Goal: Task Accomplishment & Management: Complete application form

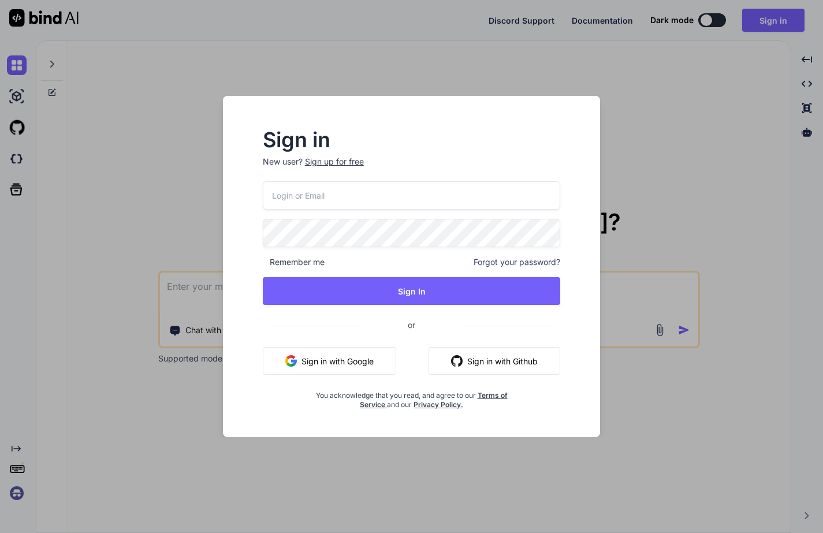
click at [307, 196] on input "email" at bounding box center [412, 195] width 298 height 28
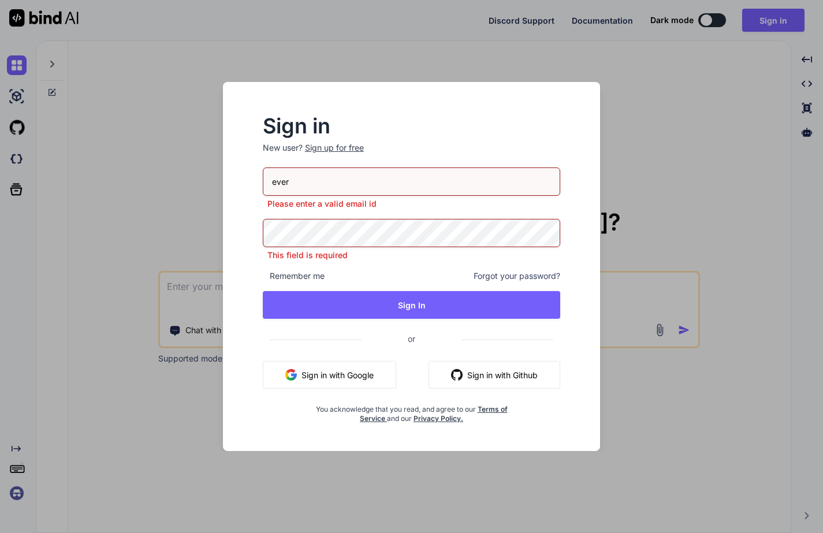
click at [297, 180] on input "ever" at bounding box center [412, 181] width 298 height 28
paste input "[EMAIL_ADDRESS][DOMAIN_NAME]"
type input "[EMAIL_ADDRESS][DOMAIN_NAME]"
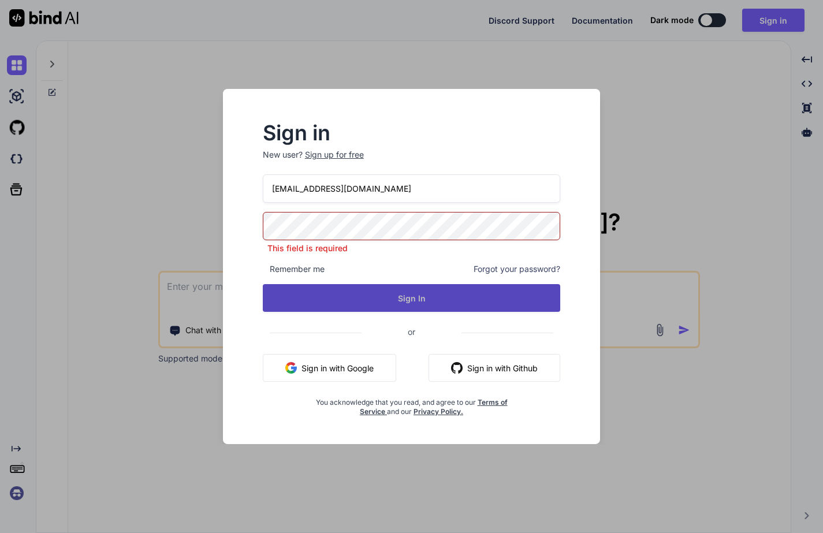
click at [292, 299] on button "Sign In" at bounding box center [412, 298] width 298 height 28
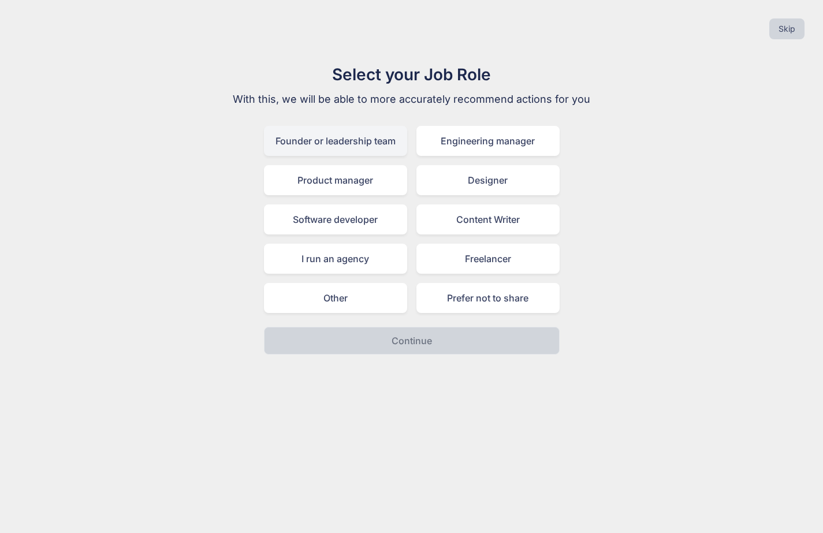
click at [351, 143] on div "Founder or leadership team" at bounding box center [335, 141] width 143 height 30
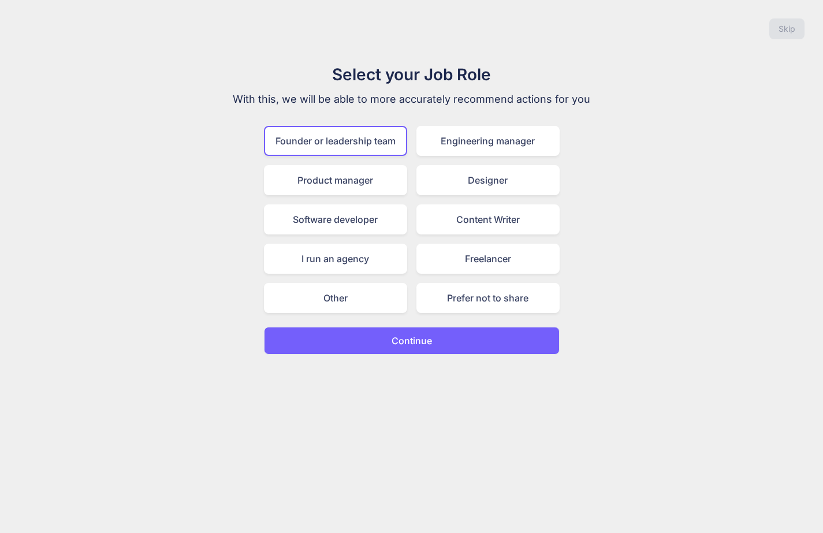
click at [385, 333] on button "Continue" at bounding box center [412, 341] width 296 height 28
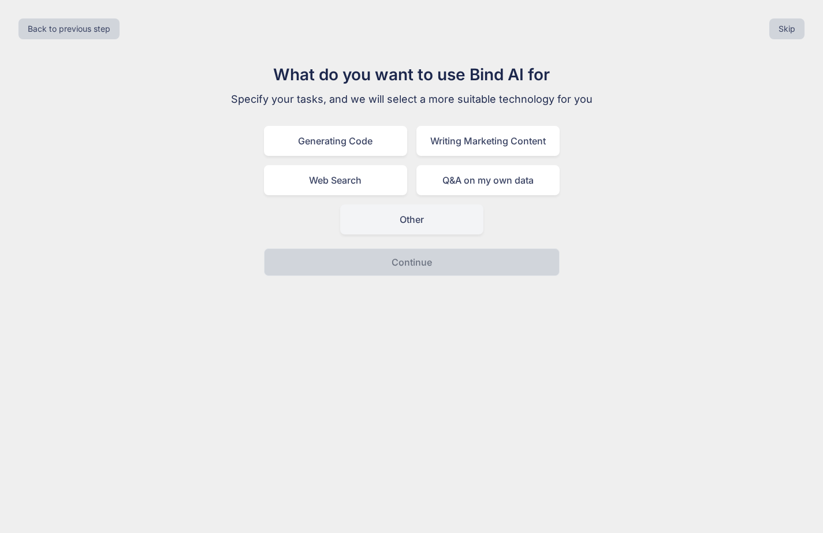
click at [379, 234] on div "Other" at bounding box center [411, 219] width 143 height 30
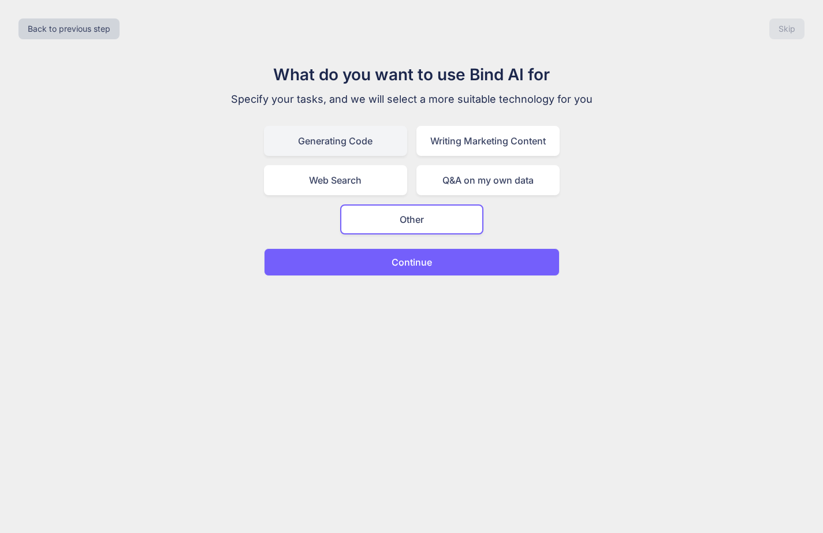
click at [354, 147] on div "Generating Code" at bounding box center [335, 141] width 143 height 30
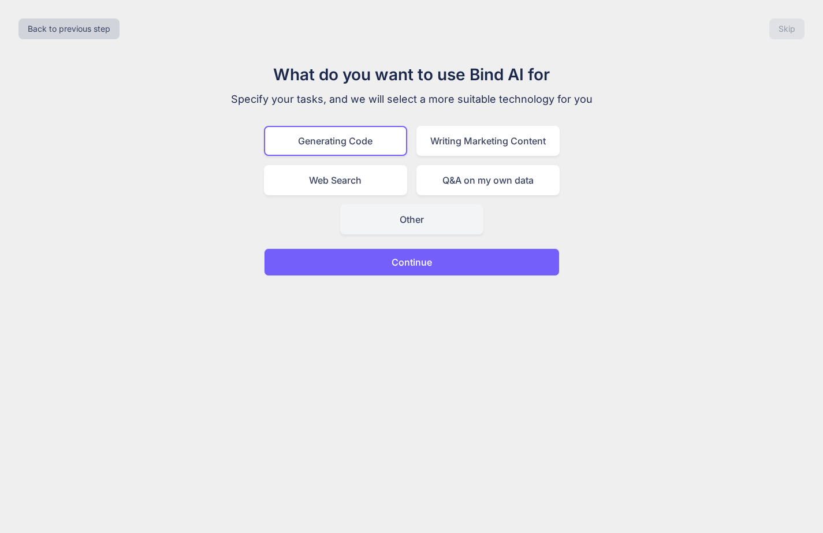
click at [372, 221] on div "Other" at bounding box center [411, 219] width 143 height 30
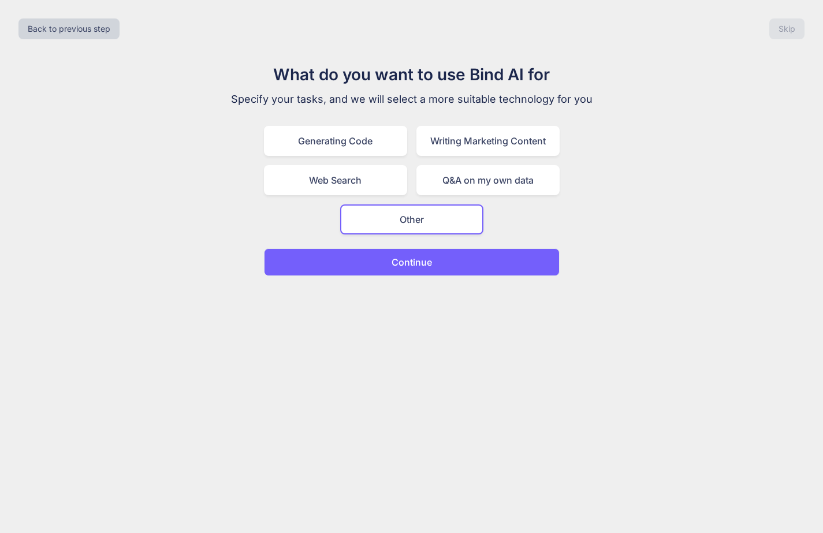
click at [376, 262] on button "Continue" at bounding box center [412, 262] width 296 height 28
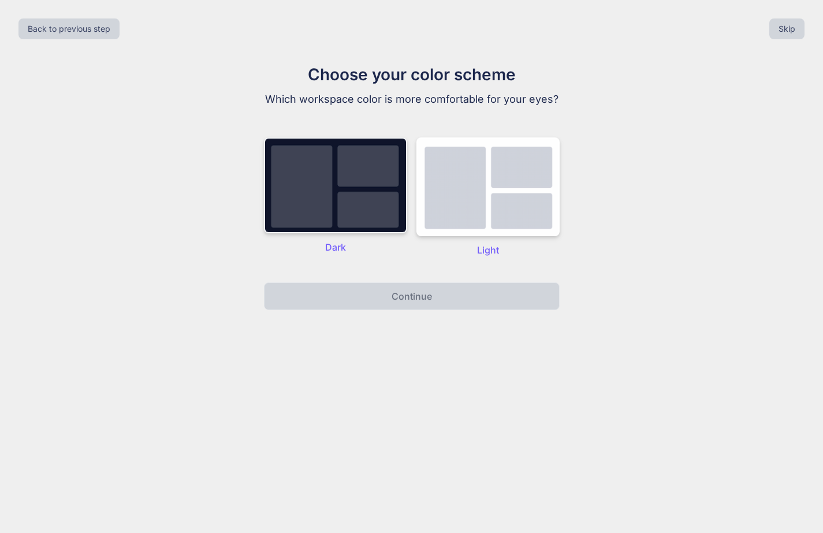
click at [344, 204] on img at bounding box center [335, 185] width 143 height 96
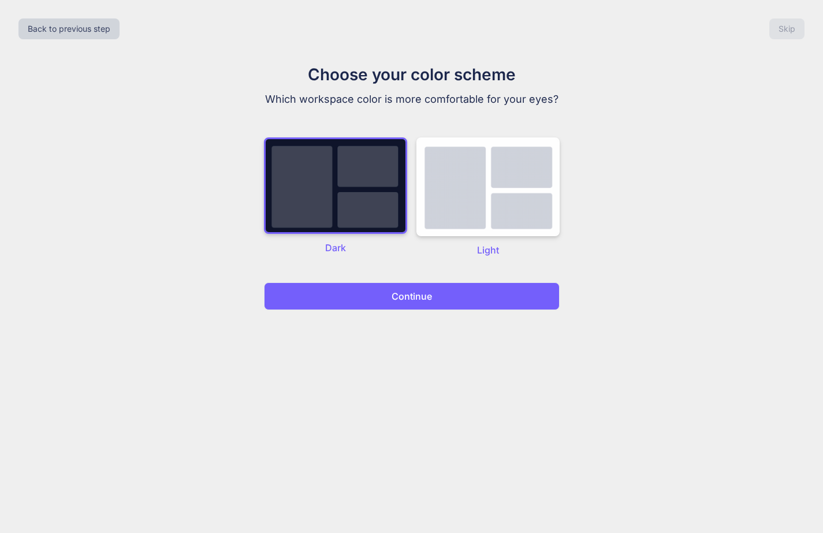
click at [396, 300] on p "Continue" at bounding box center [411, 296] width 40 height 14
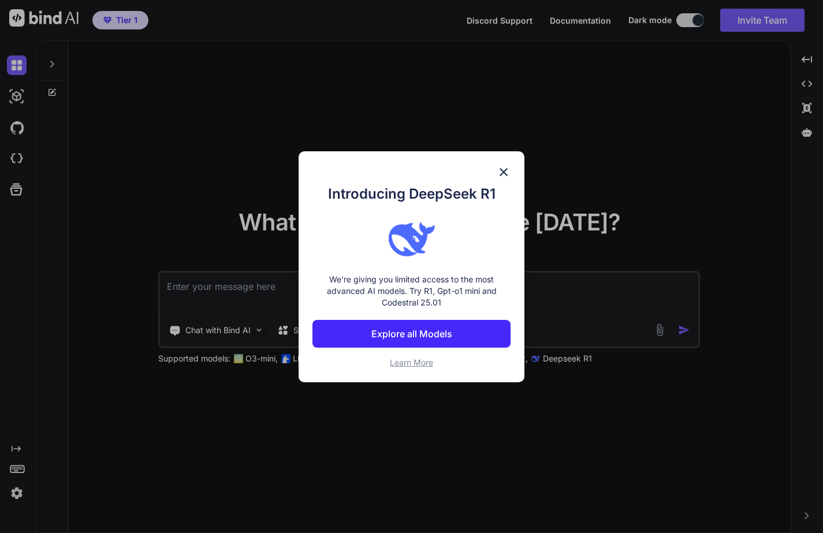
click at [502, 173] on img at bounding box center [504, 172] width 14 height 14
